Goal: Task Accomplishment & Management: Complete application form

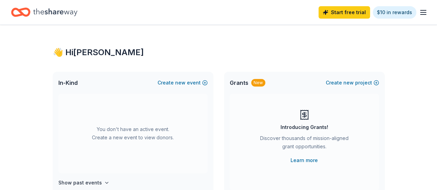
click at [420, 8] on icon "button" at bounding box center [423, 12] width 8 height 8
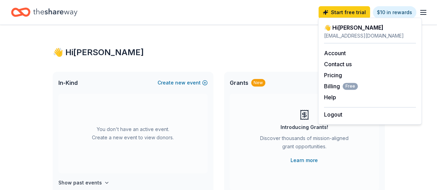
click at [281, 53] on div "👋 Hi Manika" at bounding box center [219, 52] width 332 height 11
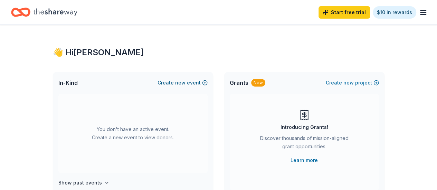
click at [185, 83] on span "new" at bounding box center [180, 83] width 10 height 8
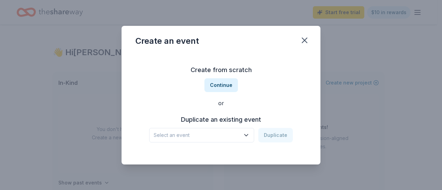
click at [236, 136] on span "Select an event" at bounding box center [197, 135] width 86 height 8
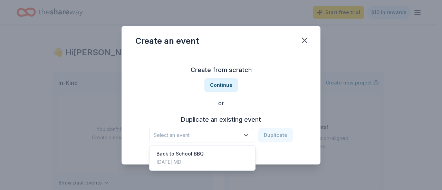
click at [307, 47] on div "Create an event Create from scratch Continue or Duplicate an existing event Sel…" at bounding box center [221, 95] width 199 height 139
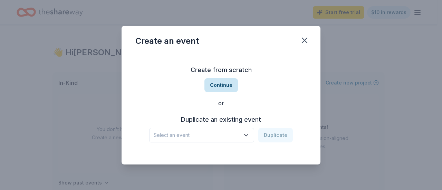
click at [222, 79] on button "Continue" at bounding box center [222, 85] width 34 height 14
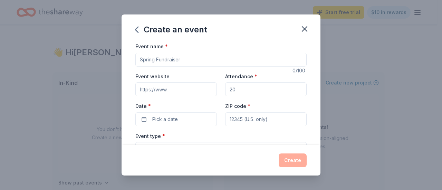
click at [210, 60] on input "Event name *" at bounding box center [220, 60] width 171 height 14
drag, startPoint x: 209, startPoint y: 61, endPoint x: 136, endPoint y: 71, distance: 73.9
type input "Attendance Fundraiser"
click at [254, 91] on input "Attendance *" at bounding box center [266, 90] width 82 height 14
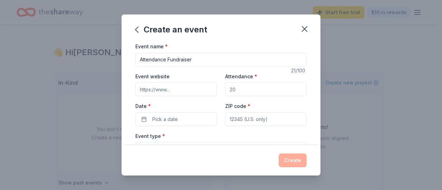
type input "250"
click at [187, 114] on button "Pick a date" at bounding box center [176, 120] width 82 height 14
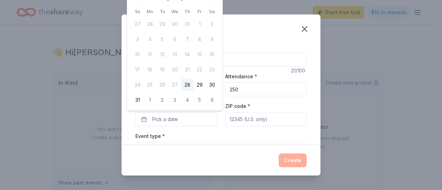
click at [360, 34] on div "Create an event Event name * Attendance Fundraiser 21 /100 Event website Attend…" at bounding box center [221, 95] width 442 height 190
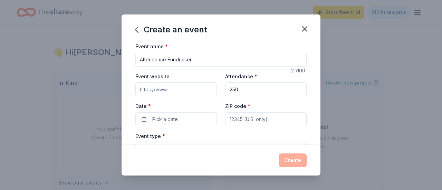
drag, startPoint x: 307, startPoint y: 32, endPoint x: 256, endPoint y: 35, distance: 51.6
click at [307, 32] on icon "button" at bounding box center [305, 29] width 10 height 10
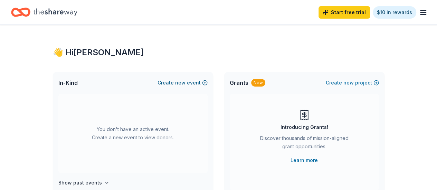
click at [182, 82] on span "new" at bounding box center [180, 83] width 10 height 8
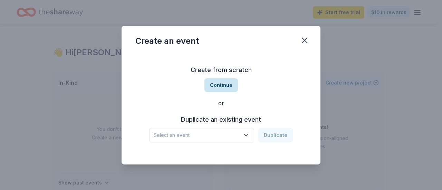
click at [216, 91] on button "Continue" at bounding box center [222, 85] width 34 height 14
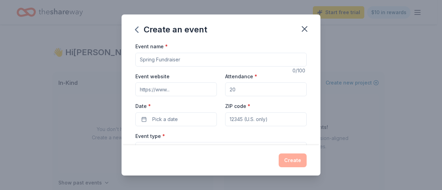
click at [191, 56] on input "Event name *" at bounding box center [220, 60] width 171 height 14
type input "Attendance _Count Day Fiesta"
click at [252, 93] on input "Attendance *" at bounding box center [266, 90] width 82 height 14
type input "250"
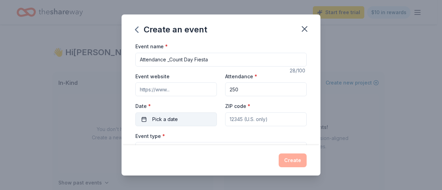
click at [197, 125] on button "Pick a date" at bounding box center [176, 120] width 82 height 14
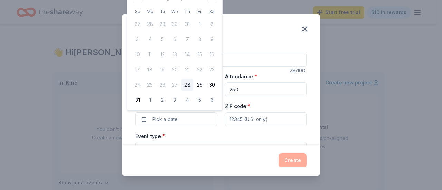
drag, startPoint x: 187, startPoint y: 2, endPoint x: 190, endPoint y: 30, distance: 28.2
click at [191, 31] on div "August 2025 Su Mo Tu We Th Fr Sa 27 28 29 30 31 1 2 3 4 5 6 7 8 9 10 11 12 13 1…" at bounding box center [174, 50] width 87 height 114
click at [210, 96] on button "6" at bounding box center [212, 100] width 12 height 12
click at [213, 86] on button "30" at bounding box center [212, 85] width 12 height 12
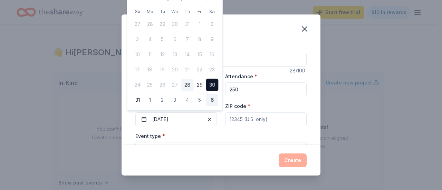
drag, startPoint x: 213, startPoint y: 87, endPoint x: 213, endPoint y: 96, distance: 9.0
click at [213, 87] on button "30" at bounding box center [212, 85] width 12 height 12
click at [214, 100] on button "6" at bounding box center [212, 100] width 12 height 12
click at [166, 118] on button "09/06/2025" at bounding box center [176, 120] width 82 height 14
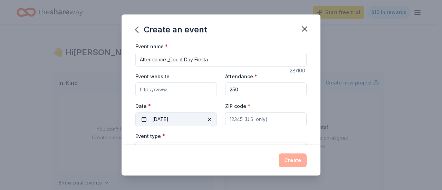
click at [166, 118] on button "09/06/2025" at bounding box center [176, 120] width 82 height 14
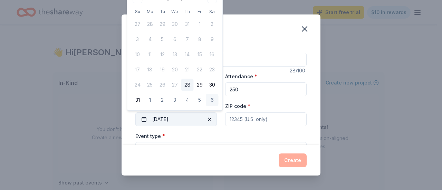
click at [169, 118] on button "09/06/2025" at bounding box center [176, 120] width 82 height 14
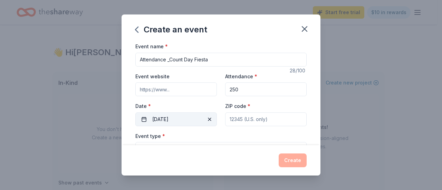
click at [169, 118] on button "09/06/2025" at bounding box center [176, 120] width 82 height 14
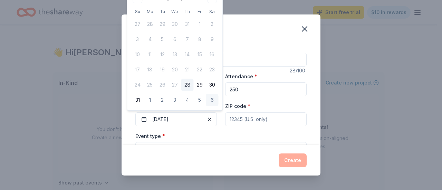
click at [430, 77] on div "Create an event Event name * Attendance _Count Day Fiesta 28 /100 Event website…" at bounding box center [221, 95] width 442 height 190
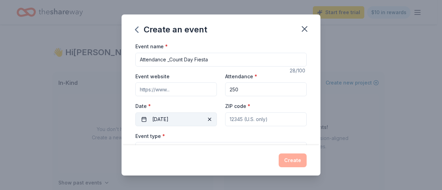
click at [165, 117] on button "09/06/2025" at bounding box center [176, 120] width 82 height 14
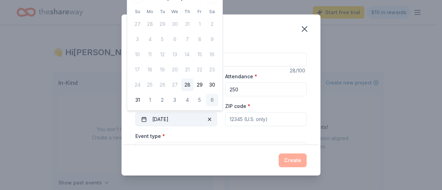
click at [144, 120] on button "09/06/2025" at bounding box center [176, 120] width 82 height 14
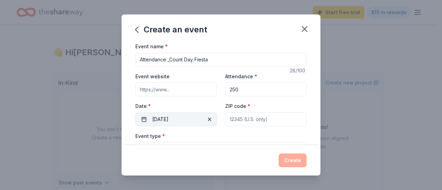
click at [144, 120] on button "09/06/2025" at bounding box center [176, 120] width 82 height 14
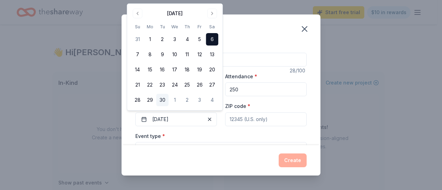
click at [164, 98] on button "30" at bounding box center [162, 100] width 12 height 12
click at [265, 109] on div "ZIP code *" at bounding box center [266, 114] width 82 height 25
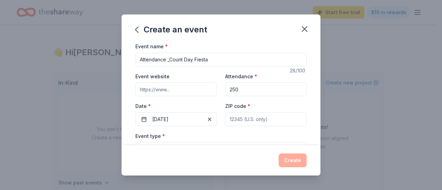
click at [239, 123] on input "ZIP code *" at bounding box center [266, 120] width 82 height 14
type input "21214"
type input "6401 Pioneer Dr."
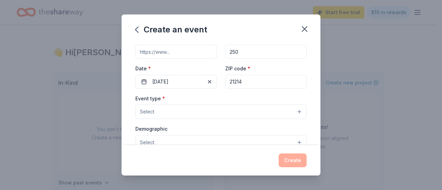
scroll to position [46, 0]
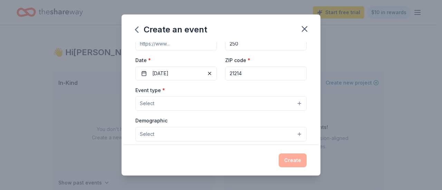
click at [256, 105] on button "Select" at bounding box center [220, 103] width 171 height 15
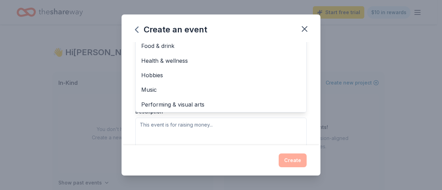
scroll to position [23, 0]
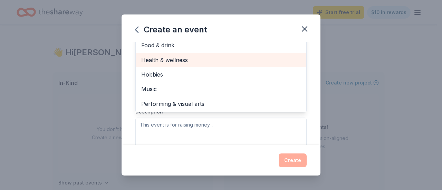
click at [252, 62] on span "Health & wellness" at bounding box center [221, 60] width 160 height 9
click at [277, 63] on div "Food & drink" at bounding box center [221, 60] width 171 height 15
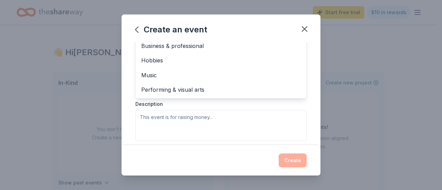
click at [340, 53] on div "Create an event Event name * Attendance _Count Day Fiesta 28 /100 Event website…" at bounding box center [221, 95] width 442 height 190
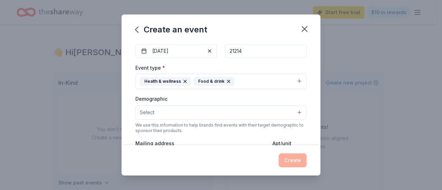
scroll to position [70, 0]
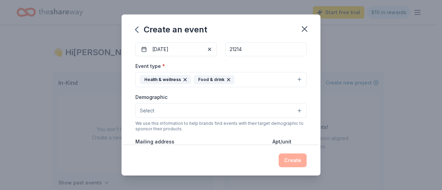
click at [229, 107] on button "Select" at bounding box center [220, 111] width 171 height 15
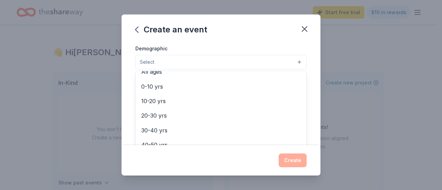
scroll to position [62, 0]
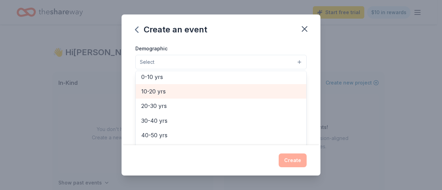
click at [261, 94] on span "10-20 yrs" at bounding box center [221, 91] width 160 height 9
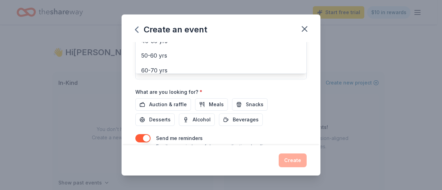
scroll to position [209, 0]
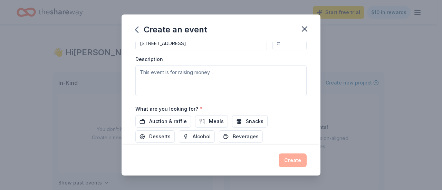
scroll to position [197, 0]
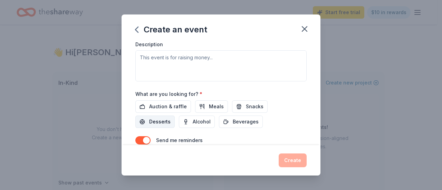
click at [160, 118] on span "Desserts" at bounding box center [159, 122] width 21 height 8
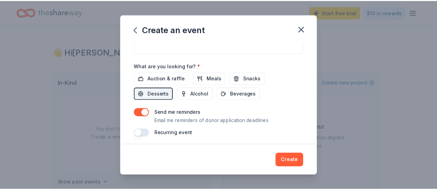
scroll to position [226, 0]
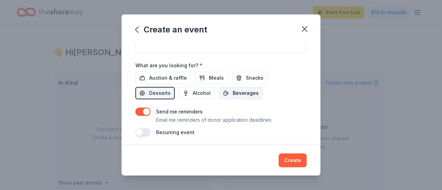
click at [242, 93] on span "Beverages" at bounding box center [246, 93] width 26 height 8
click at [252, 74] on span "Snacks" at bounding box center [255, 78] width 18 height 8
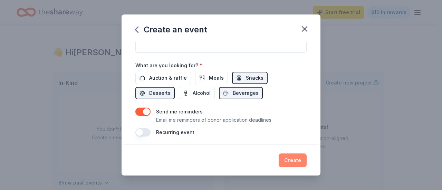
click at [292, 158] on button "Create" at bounding box center [293, 161] width 28 height 14
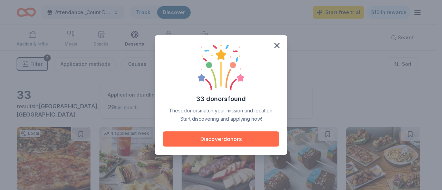
click at [239, 144] on button "Discover donors" at bounding box center [221, 139] width 116 height 15
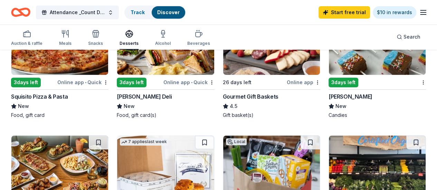
scroll to position [102, 0]
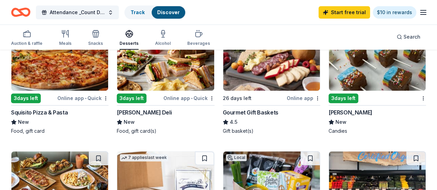
click at [329, 97] on div "3 days left" at bounding box center [344, 99] width 30 height 10
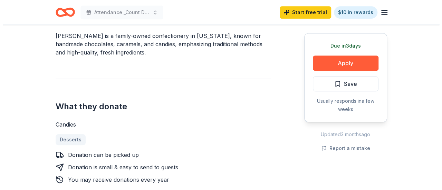
scroll to position [218, 0]
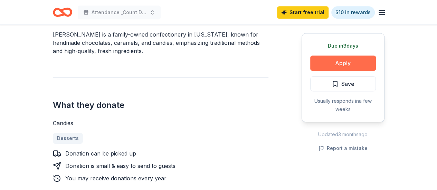
click at [353, 67] on button "Apply" at bounding box center [343, 63] width 66 height 15
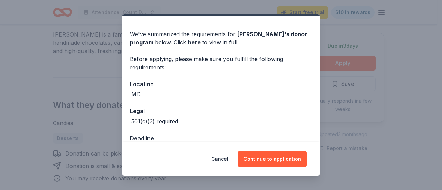
scroll to position [0, 0]
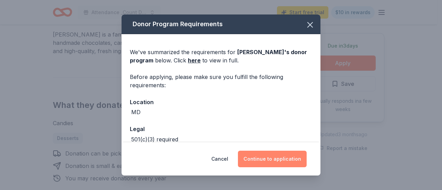
click at [279, 162] on button "Continue to application" at bounding box center [272, 159] width 69 height 17
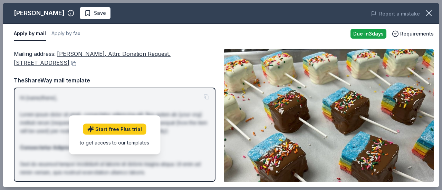
click at [153, 72] on div "Mailing address : Bomboy’s Candy, Attn: Donation Request, 329 Market St., Havre…" at bounding box center [115, 115] width 202 height 133
click at [220, 107] on div "Mailing address : Bomboy’s Candy, Attn: Donation Request, 329 Market St., Havre…" at bounding box center [221, 116] width 437 height 144
click at [415, 32] on span "Requirements" at bounding box center [417, 34] width 34 height 8
click at [298, 35] on div "Apply by mail Apply by fax" at bounding box center [179, 34] width 331 height 15
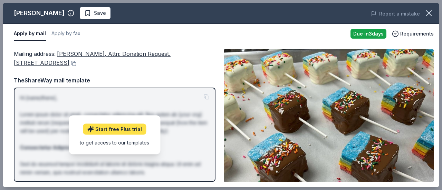
click at [94, 129] on icon at bounding box center [90, 129] width 7 height 7
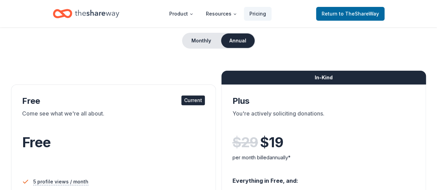
scroll to position [59, 0]
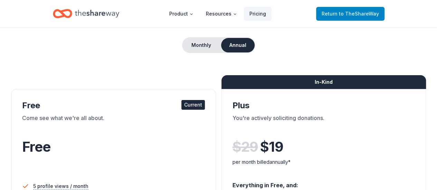
click at [337, 17] on span "Return to TheShareWay" at bounding box center [350, 14] width 57 height 8
click at [338, 11] on span "Return to TheShareWay" at bounding box center [350, 14] width 57 height 8
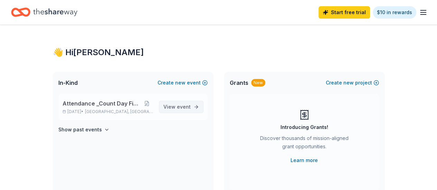
click at [178, 105] on span "event" at bounding box center [184, 107] width 14 height 6
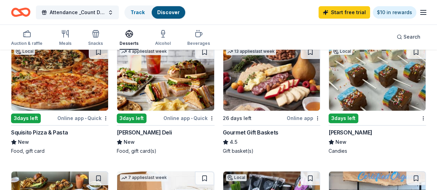
scroll to position [85, 0]
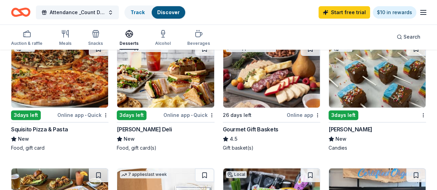
click at [329, 62] on img at bounding box center [377, 75] width 97 height 66
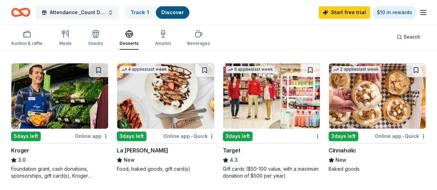
scroll to position [474, 0]
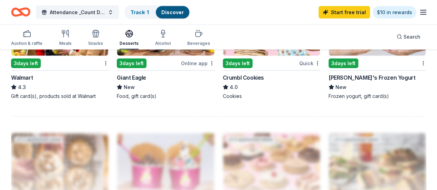
scroll to position [713, 0]
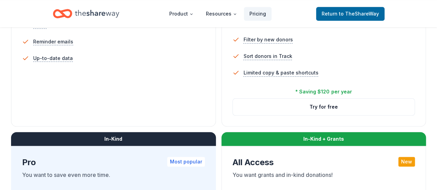
scroll to position [234, 0]
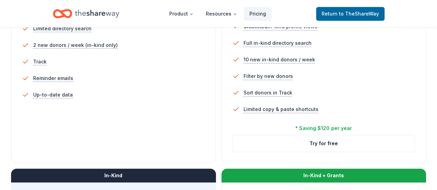
click at [54, 109] on ul "5 profile views / month Limited directory search 2 new donors / week (in-kind o…" at bounding box center [113, 55] width 183 height 108
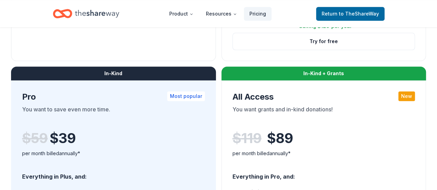
scroll to position [0, 0]
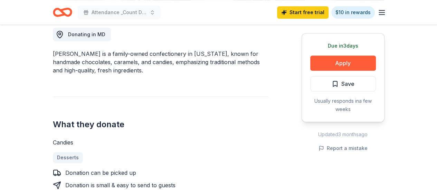
scroll to position [218, 0]
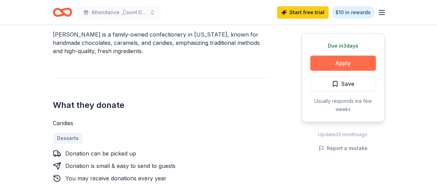
click at [365, 58] on button "Apply" at bounding box center [343, 63] width 66 height 15
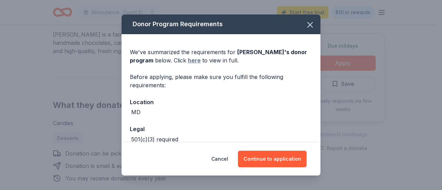
click at [194, 60] on link "here" at bounding box center [194, 60] width 13 height 8
click at [308, 27] on icon "button" at bounding box center [310, 24] width 5 height 5
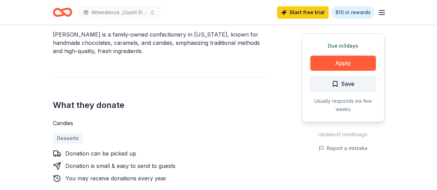
click at [330, 83] on button "Save" at bounding box center [343, 83] width 66 height 15
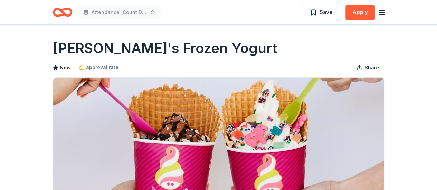
click at [297, 112] on img at bounding box center [218, 144] width 331 height 132
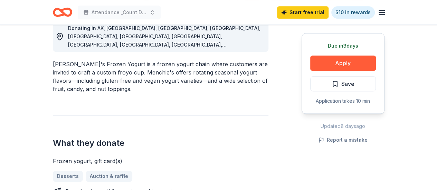
scroll to position [201, 0]
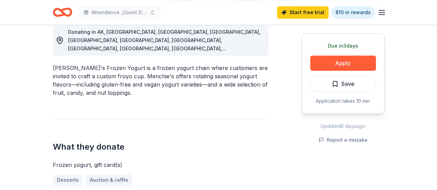
drag, startPoint x: 435, startPoint y: 62, endPoint x: 442, endPoint y: 64, distance: 6.8
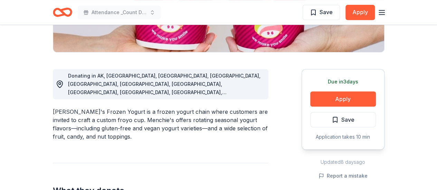
scroll to position [0, 0]
